Goal: Transaction & Acquisition: Subscribe to service/newsletter

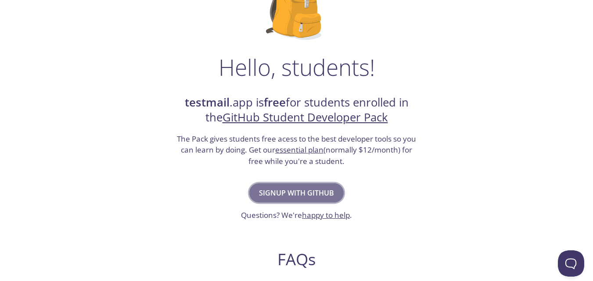
click at [277, 188] on span "Signup with GitHub" at bounding box center [296, 193] width 75 height 12
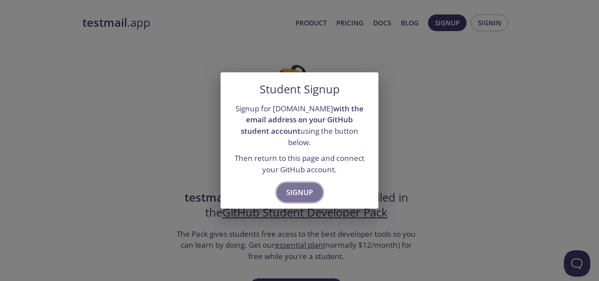
click at [286, 186] on span "Signup" at bounding box center [299, 192] width 27 height 12
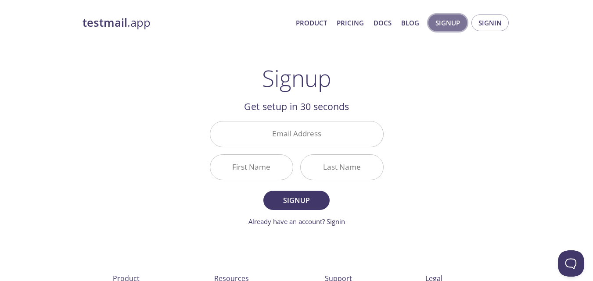
click at [454, 18] on span "Signup" at bounding box center [447, 22] width 25 height 11
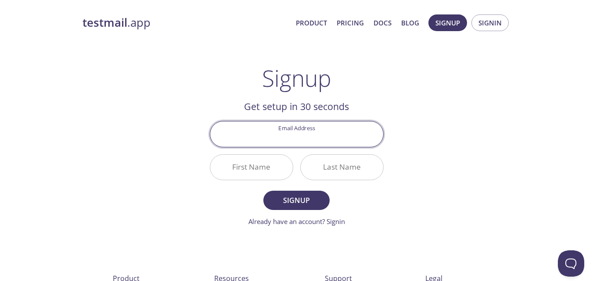
click at [317, 135] on input "Email Address" at bounding box center [296, 134] width 173 height 25
type input "[EMAIL_ADDRESS][DOMAIN_NAME]"
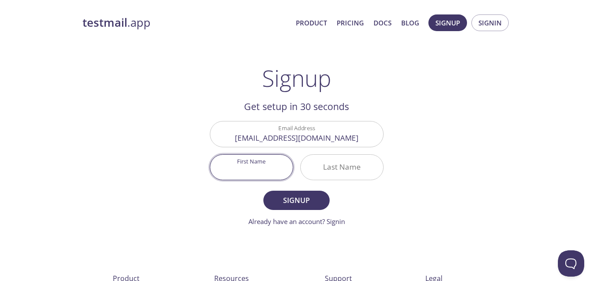
click at [264, 156] on input "First Name" at bounding box center [251, 167] width 82 height 25
type input "T"
type input "Rohit"
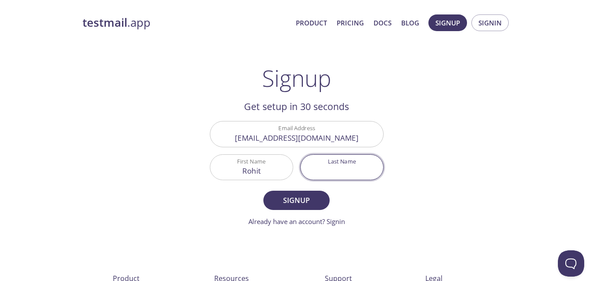
click at [342, 167] on input "Last Name" at bounding box center [341, 167] width 82 height 25
type input "verma"
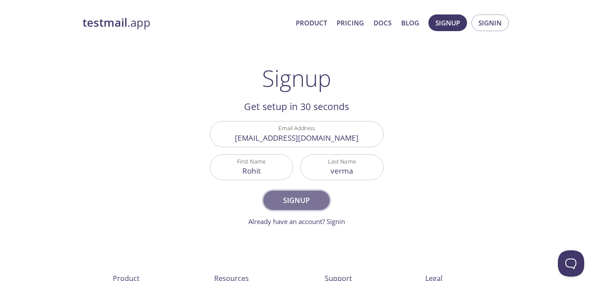
click at [313, 204] on span "Signup" at bounding box center [296, 200] width 47 height 12
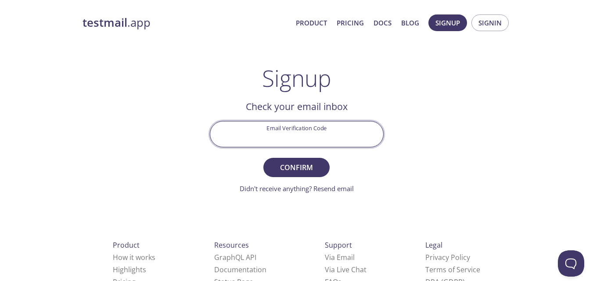
click at [305, 136] on input "Email Verification Code" at bounding box center [296, 134] width 173 height 25
paste input "6LN68AQ"
type input "6LN68AQ"
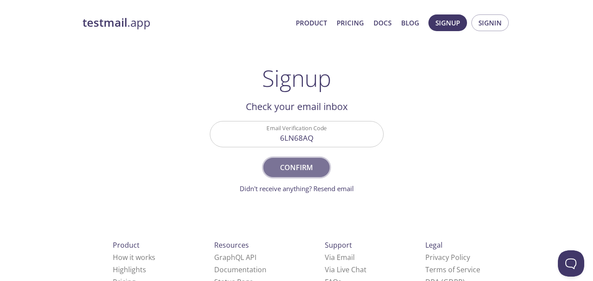
click at [305, 175] on button "Confirm" at bounding box center [296, 167] width 66 height 19
